Goal: Navigation & Orientation: Find specific page/section

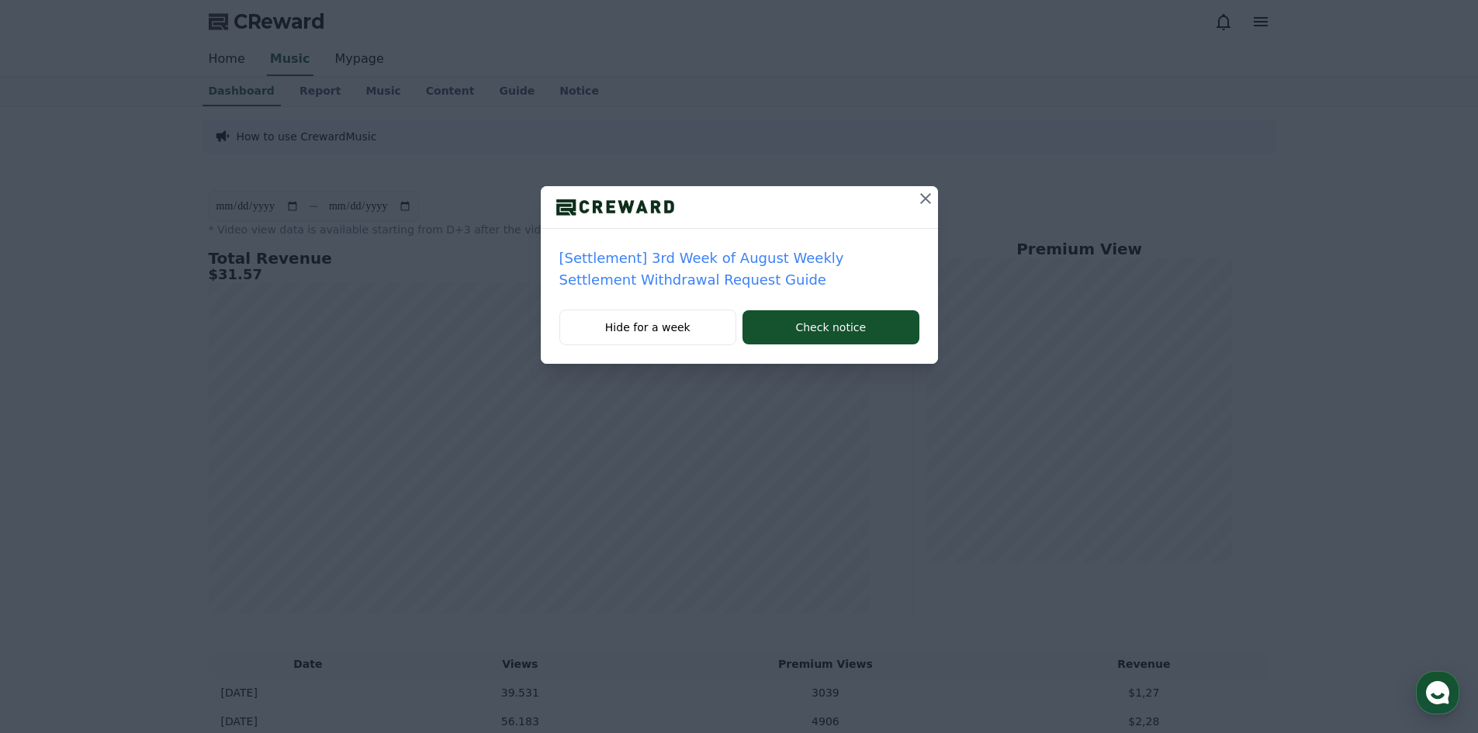
click at [921, 197] on icon at bounding box center [925, 198] width 19 height 19
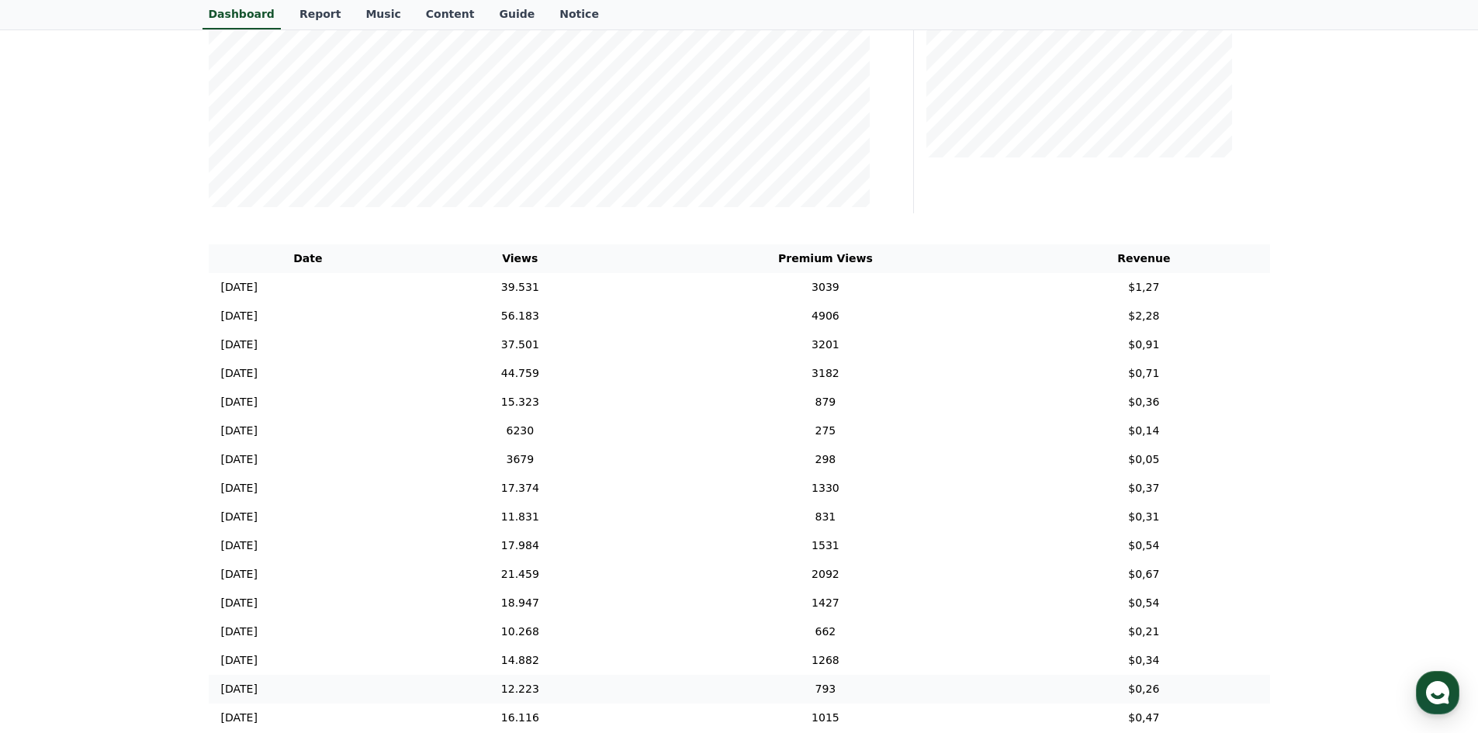
scroll to position [388, 0]
